Goal: Obtain resource: Obtain resource

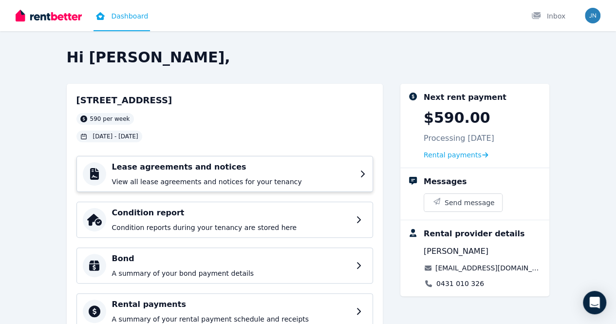
click at [295, 173] on div "Lease agreements and notices View all lease agreements and notices for your ten…" at bounding box center [233, 173] width 242 height 25
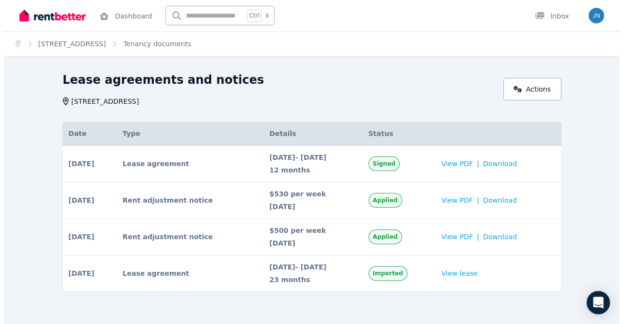
scroll to position [1, 0]
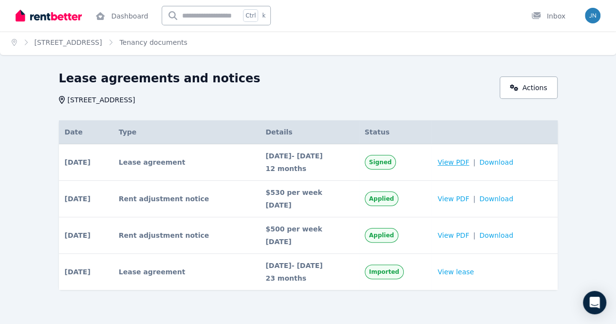
click at [469, 161] on span "View PDF" at bounding box center [453, 162] width 32 height 10
click at [469, 157] on span "View PDF" at bounding box center [453, 162] width 32 height 10
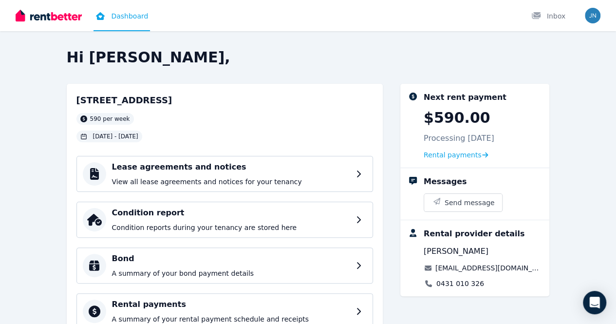
click at [387, 55] on h2 "Hi [PERSON_NAME]," at bounding box center [308, 58] width 483 height 18
click at [183, 169] on h4 "Lease agreements and notices" at bounding box center [233, 167] width 242 height 12
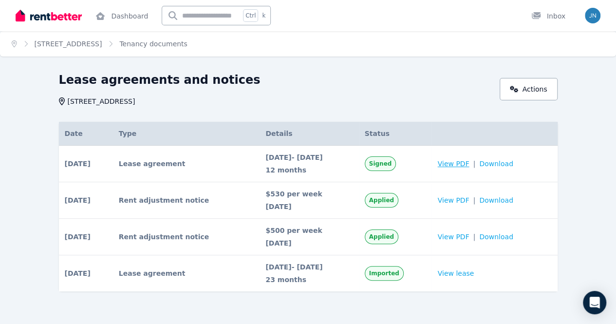
click at [469, 164] on span "View PDF" at bounding box center [453, 164] width 32 height 10
